Goal: Find specific page/section: Find specific page/section

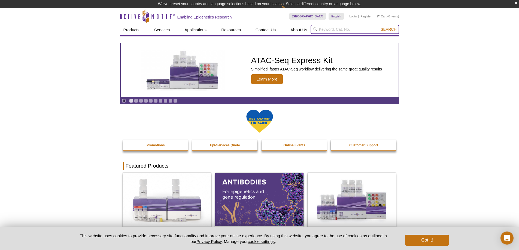
click at [322, 30] on input "search" at bounding box center [354, 29] width 88 height 9
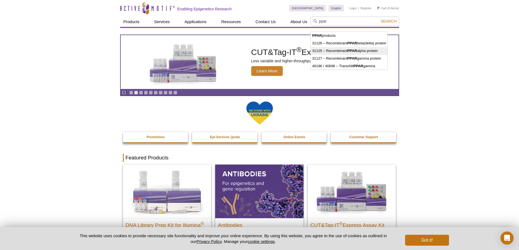
click at [329, 51] on li "31125 – Recombinant PPAR alpha protein" at bounding box center [349, 51] width 77 height 8
type input "31125 – Recombinant PPAR alpha protein"
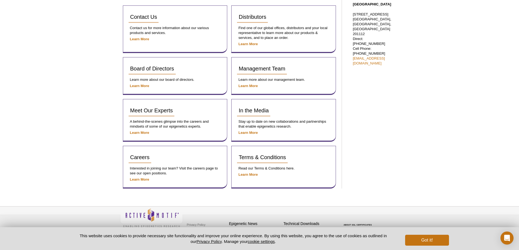
scroll to position [283, 0]
